Goal: Find specific page/section: Find specific page/section

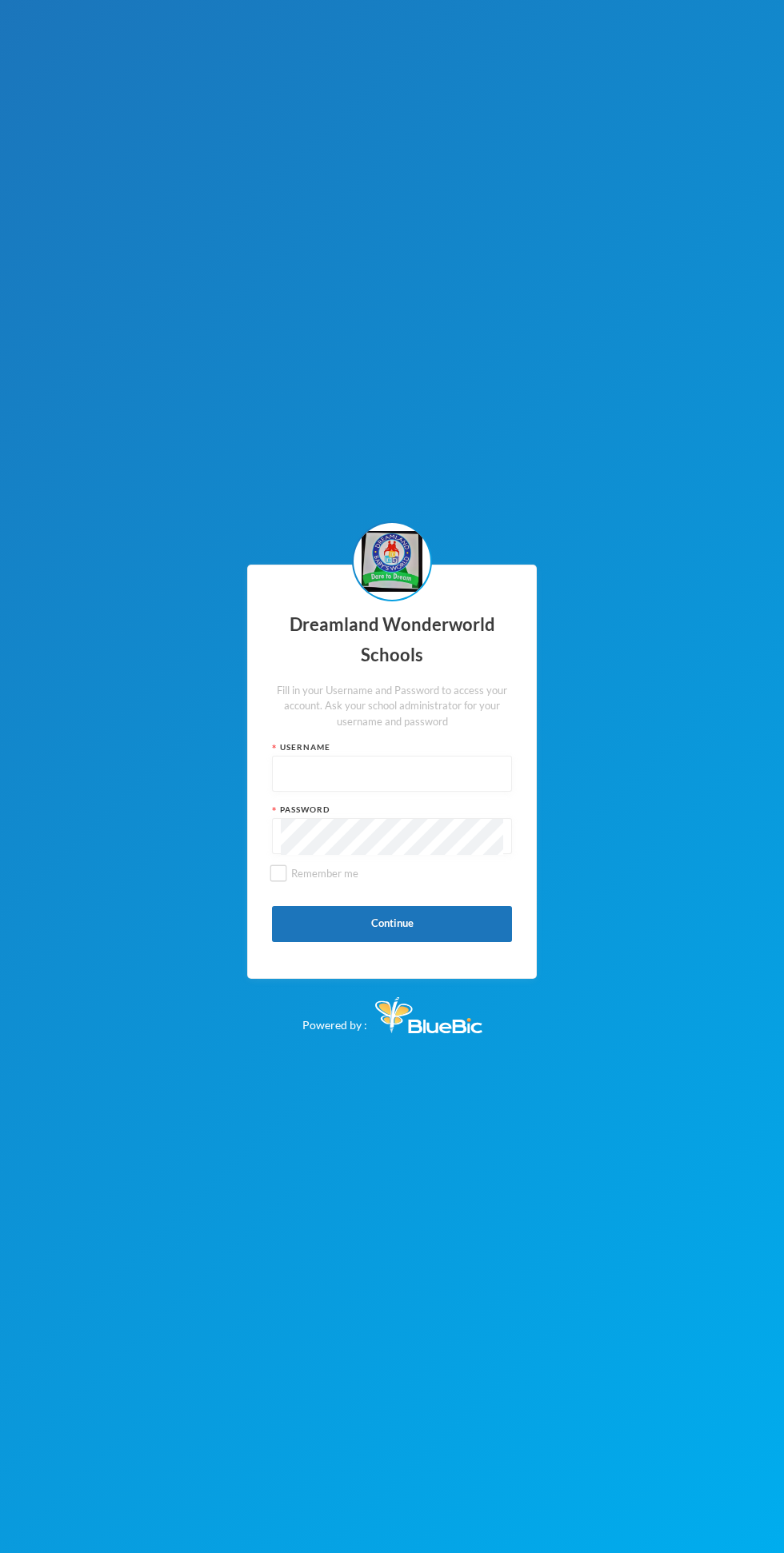
scroll to position [11, 0]
click at [398, 792] on input "text" at bounding box center [392, 774] width 223 height 36
click at [422, 792] on input "text" at bounding box center [392, 774] width 223 height 36
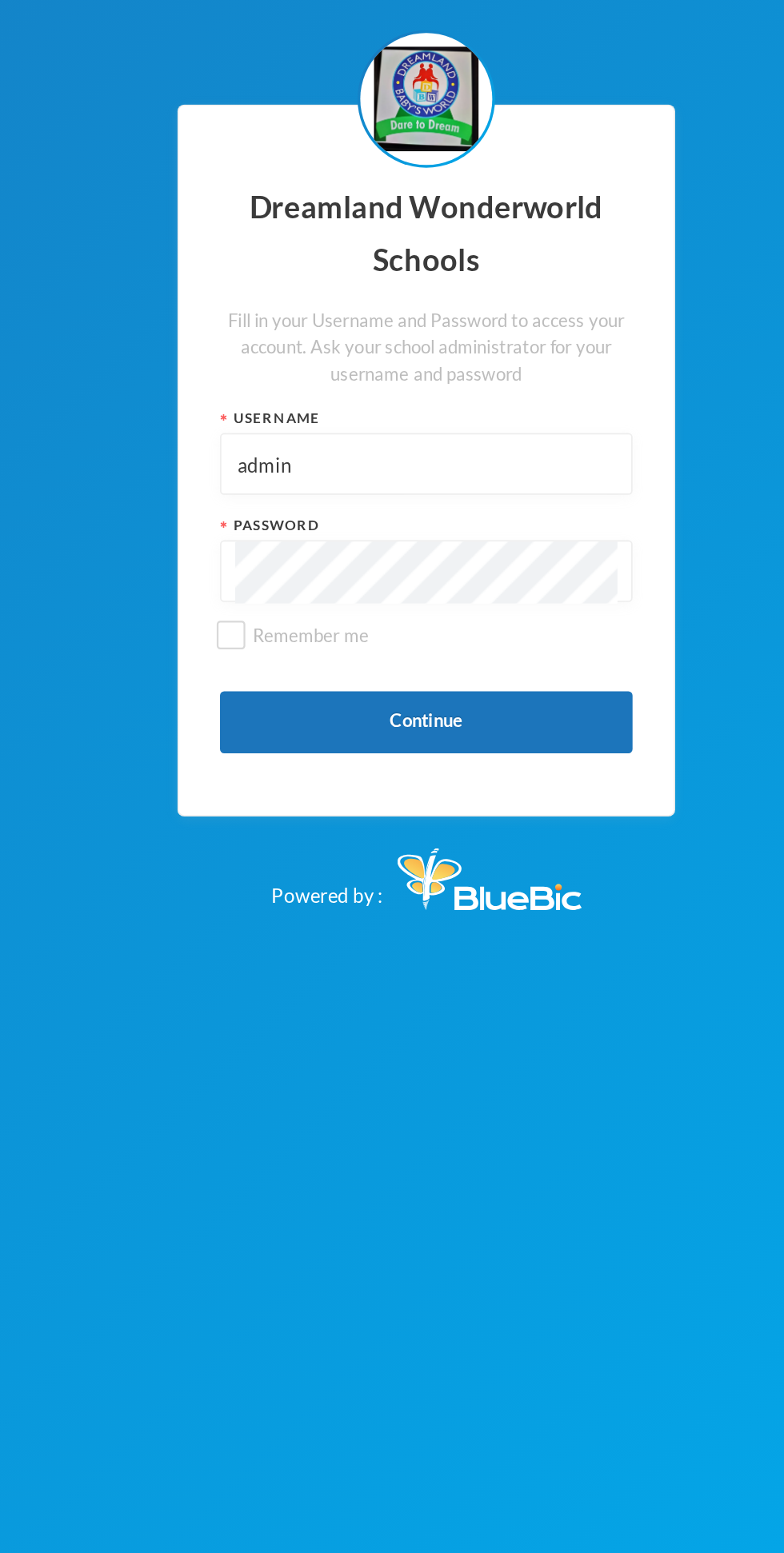
type input "admin"
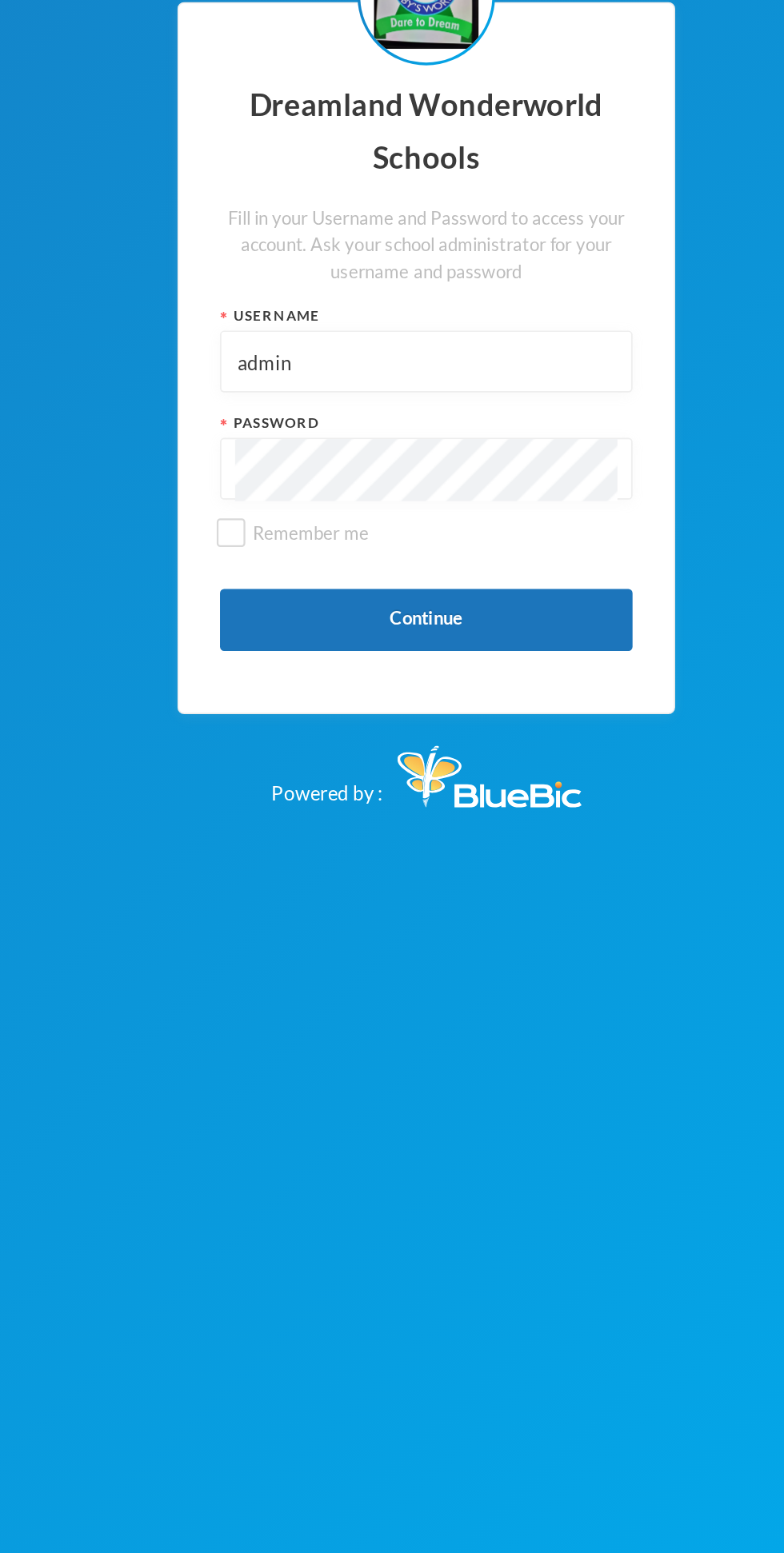
click at [342, 942] on button "Continue" at bounding box center [392, 924] width 240 height 36
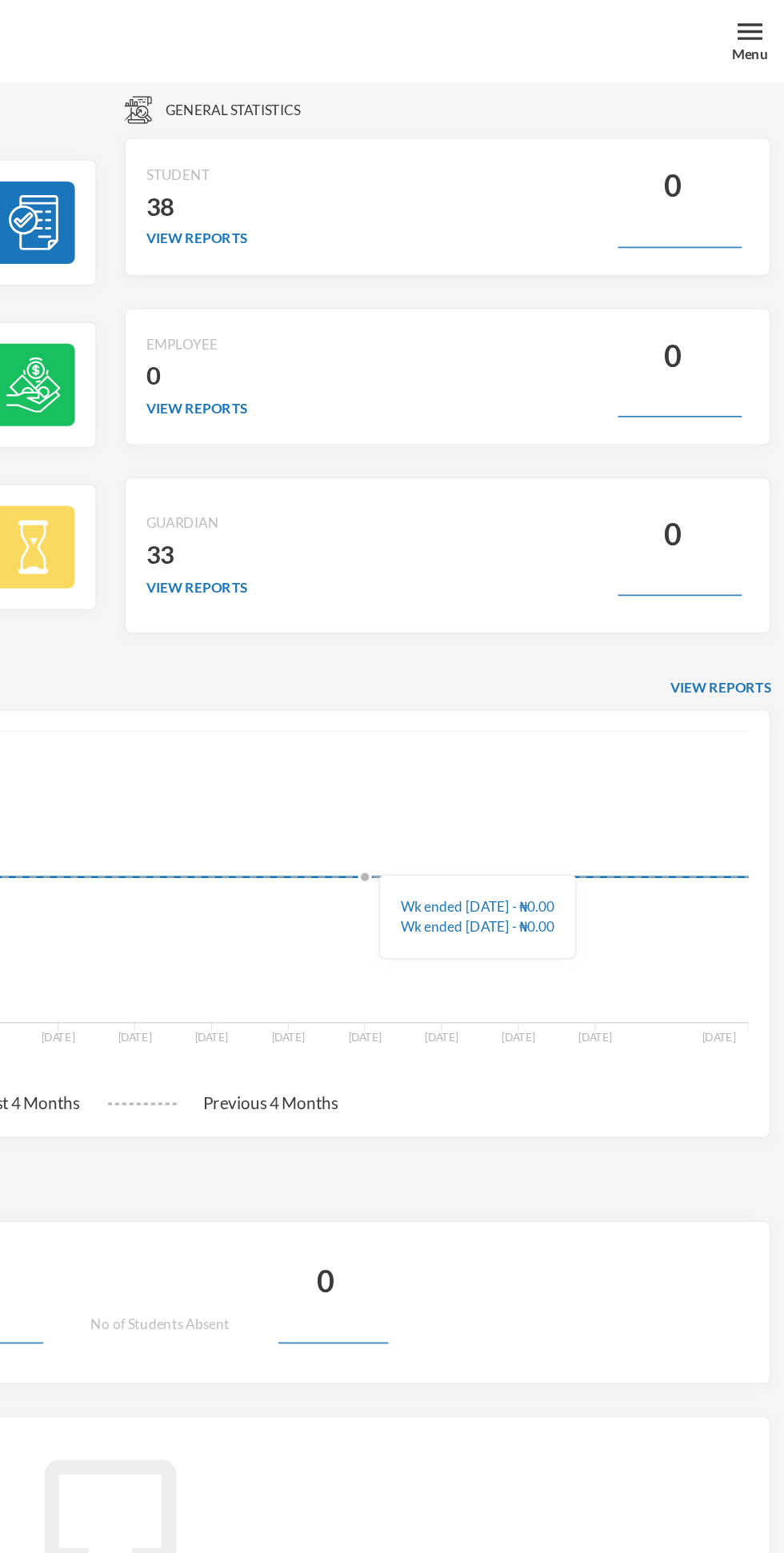
click at [771, 22] on div "Menu" at bounding box center [763, 23] width 40 height 48
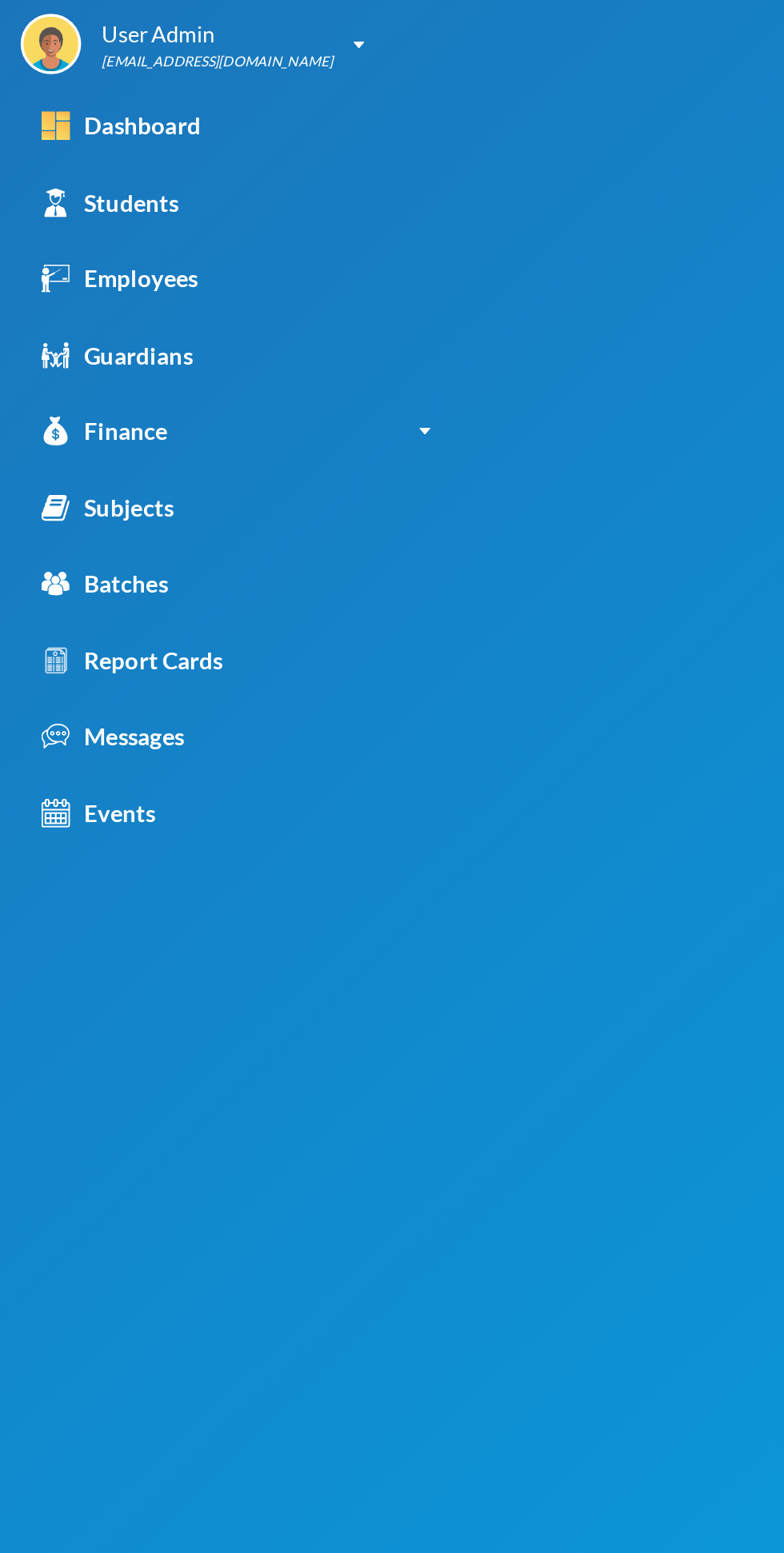
click at [77, 119] on div "Students" at bounding box center [64, 118] width 80 height 21
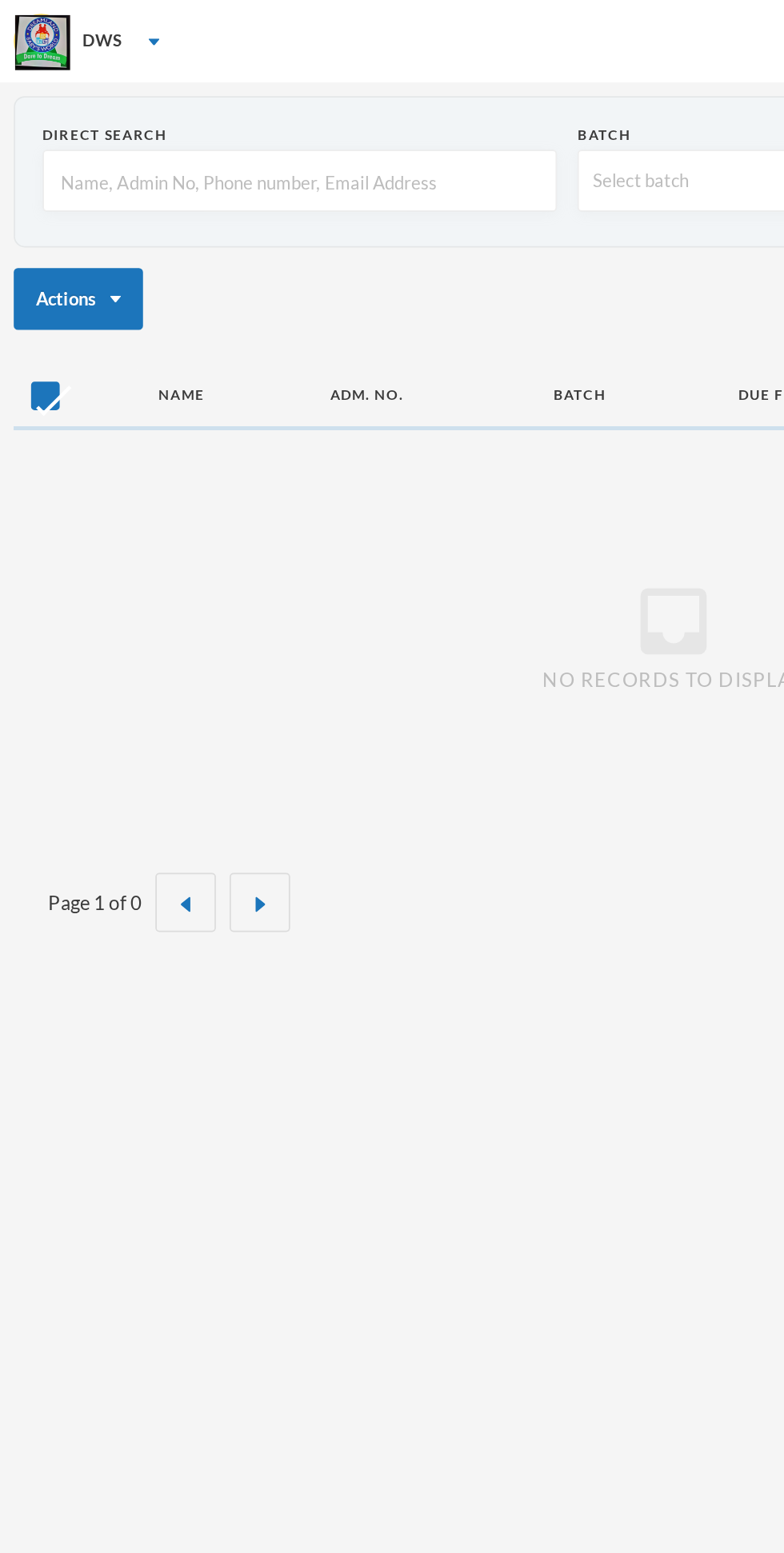
checkbox input "false"
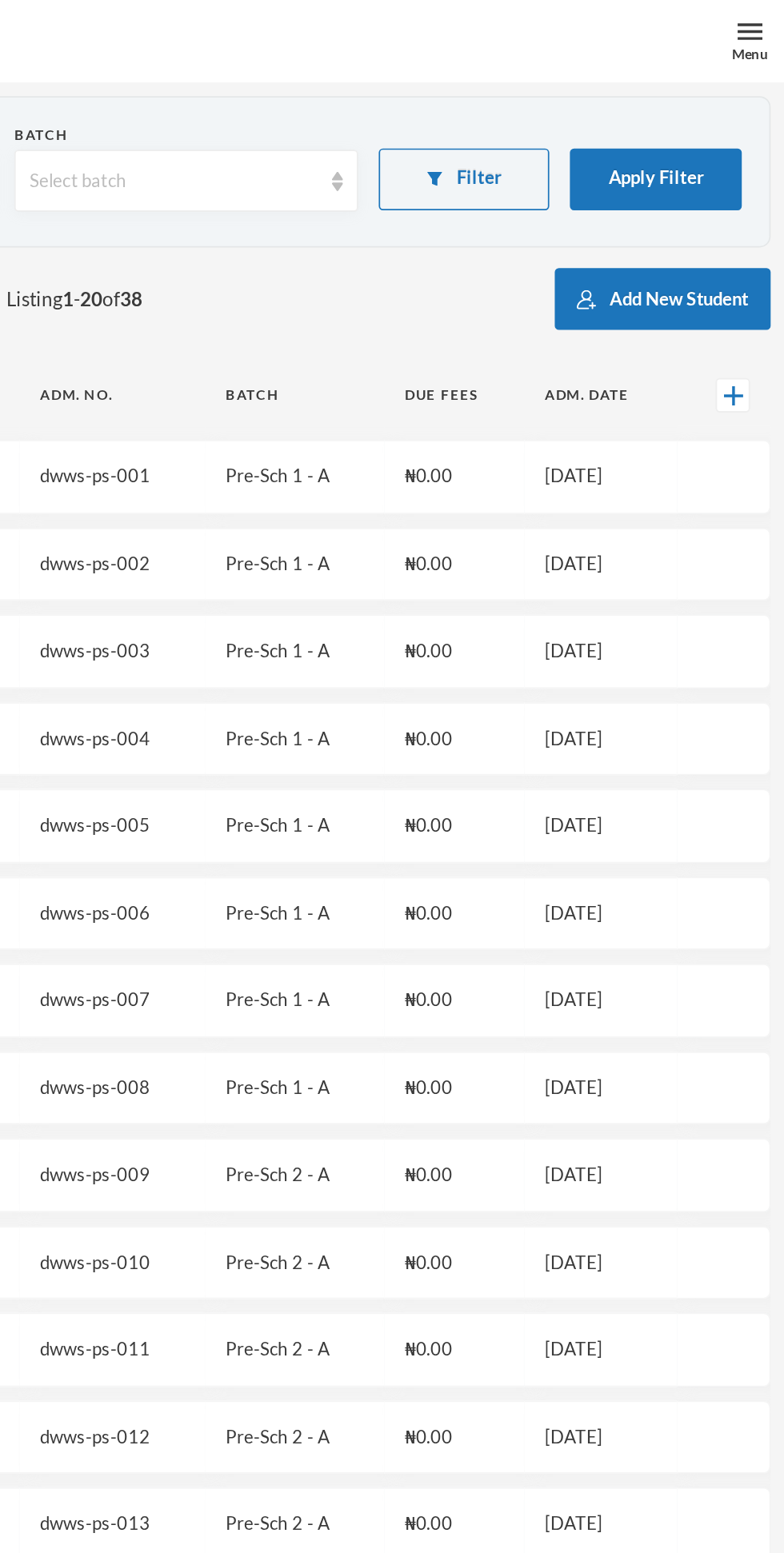
click at [766, 25] on img at bounding box center [763, 18] width 14 height 14
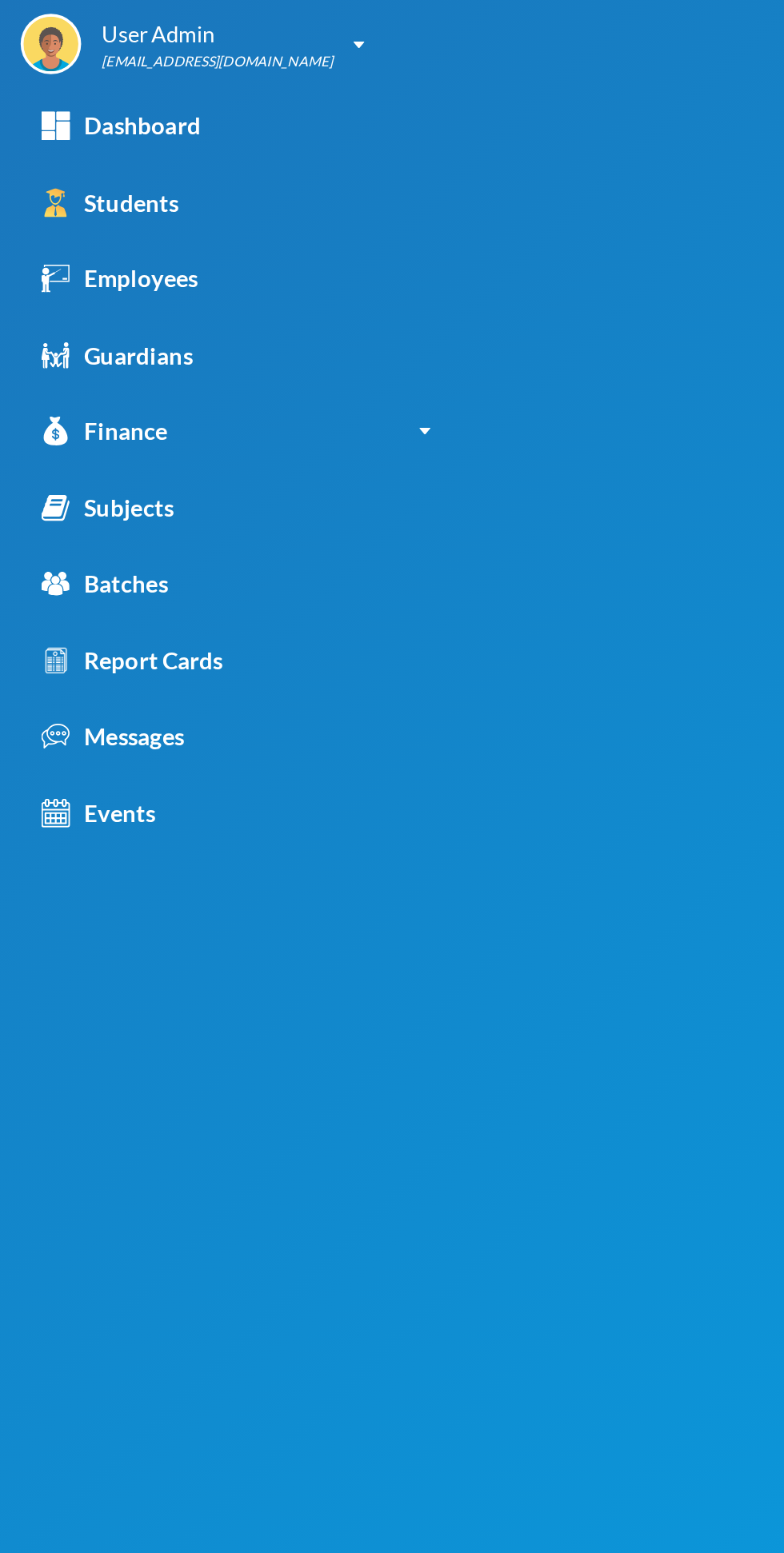
click at [85, 344] on div "Batches" at bounding box center [61, 340] width 74 height 21
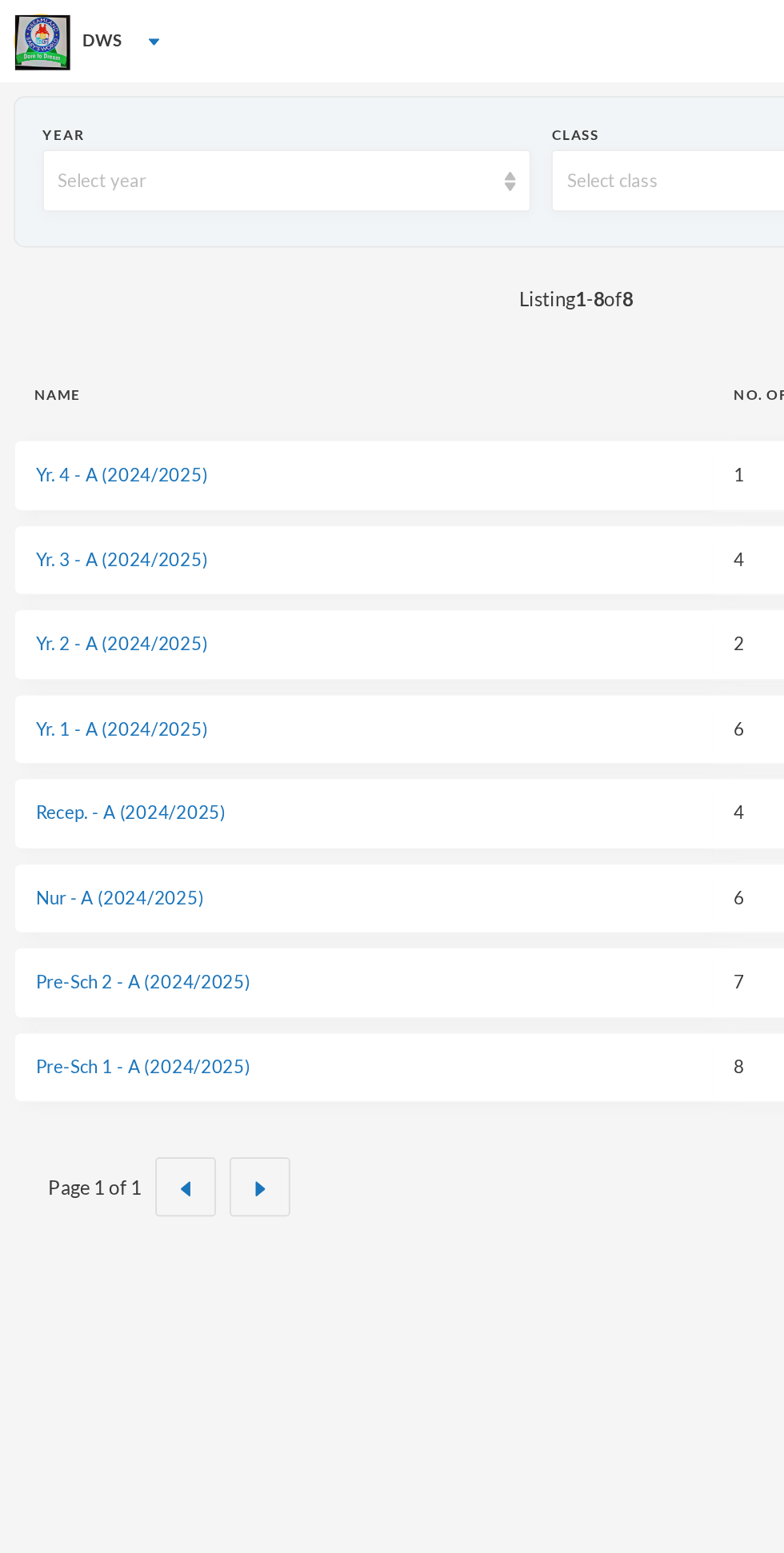
click at [149, 691] on img "button" at bounding box center [151, 692] width 10 height 10
